Goal: Transaction & Acquisition: Download file/media

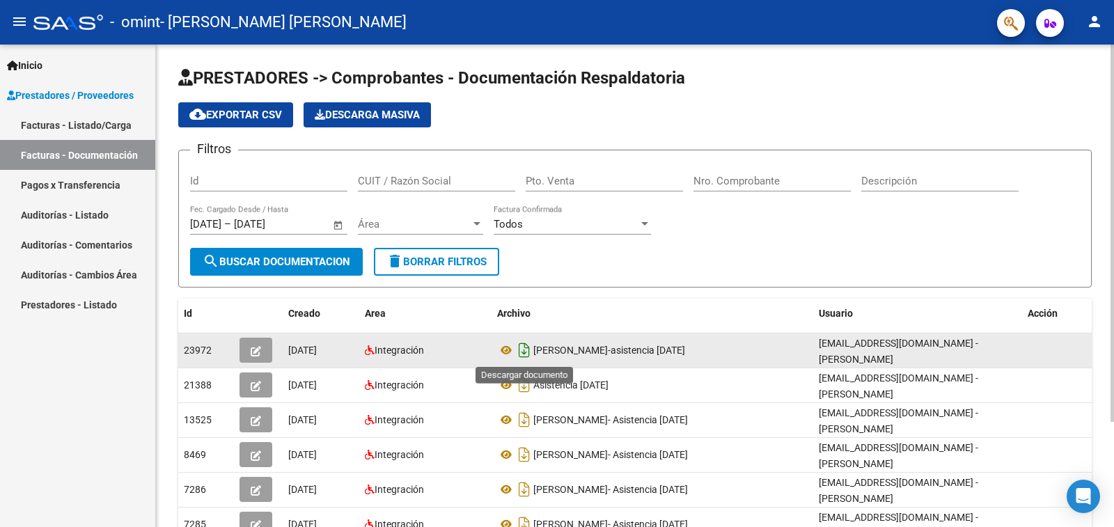
click at [527, 355] on icon "Descargar documento" at bounding box center [524, 350] width 18 height 22
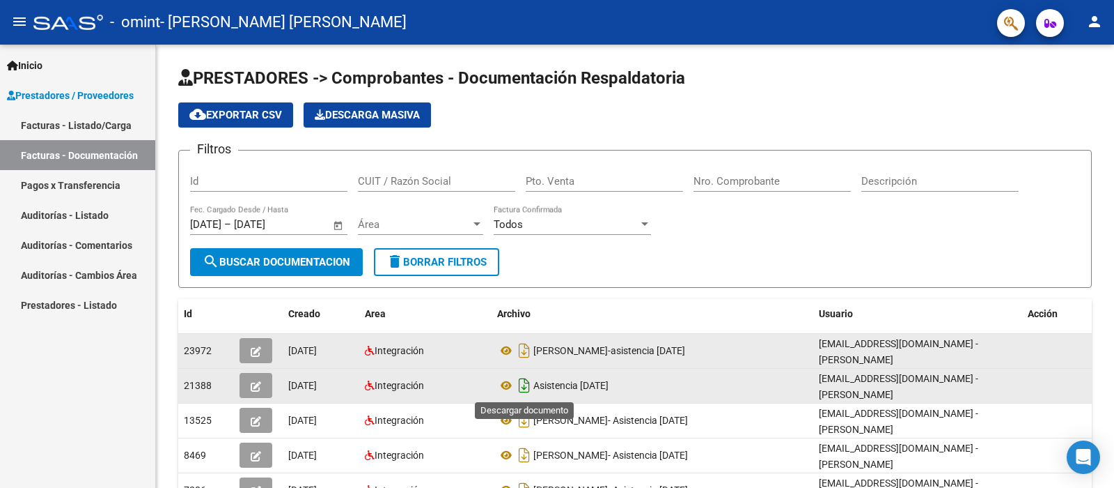
click at [519, 387] on icon "Descargar documento" at bounding box center [524, 385] width 18 height 22
click at [507, 381] on icon at bounding box center [506, 385] width 18 height 17
